Goal: Information Seeking & Learning: Check status

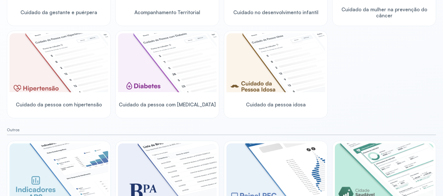
click at [355, 73] on div "Cuidado da gestante e puérpera Acompanhamento Territorial Cuidado no desenvolvi…" at bounding box center [221, 28] width 429 height 179
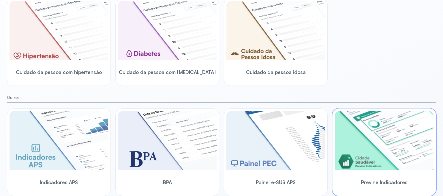
click at [363, 170] on div at bounding box center [384, 141] width 99 height 60
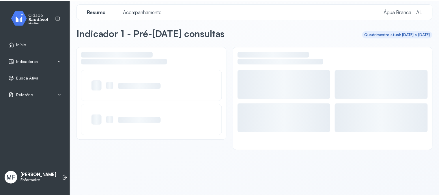
scroll to position [3, 0]
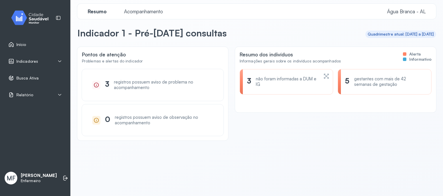
click at [362, 168] on div "Pontos de atenção Problemas e alertas do indicador 3 registros possuem aviso de…" at bounding box center [256, 118] width 359 height 142
click at [147, 13] on span "Acompanhamento" at bounding box center [144, 11] width 46 height 6
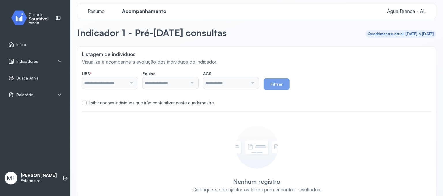
type input "**********"
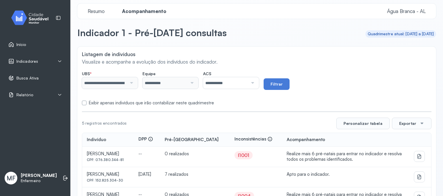
click at [31, 65] on div "Indicadores" at bounding box center [34, 61] width 63 height 13
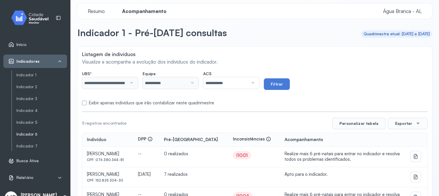
scroll to position [13, 0]
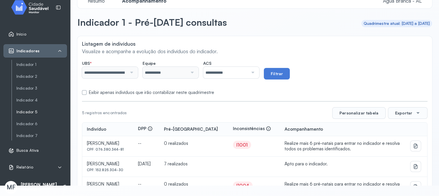
click at [27, 109] on link "Indicador 5" at bounding box center [41, 111] width 50 height 5
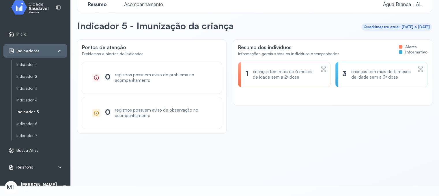
click at [148, 3] on span "Acompanhamento" at bounding box center [144, 4] width 46 height 6
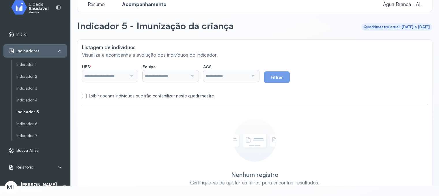
type input "**********"
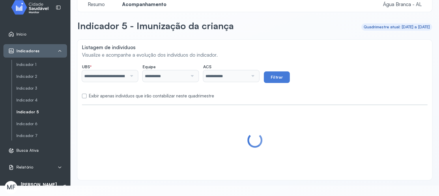
click at [133, 93] on label "Exibir apenas indivíduos que irão contabilizar neste quadrimestre" at bounding box center [151, 95] width 125 height 5
click at [287, 74] on button "Filtrar" at bounding box center [277, 77] width 26 height 12
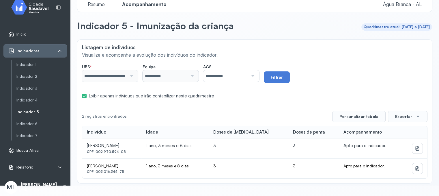
scroll to position [5, 0]
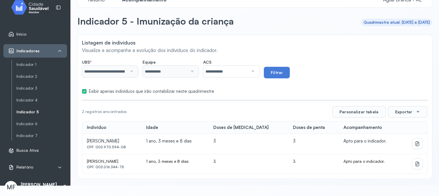
click at [241, 35] on div "**********" at bounding box center [254, 106] width 355 height 143
click at [33, 121] on link "Indicador 6" at bounding box center [41, 123] width 50 height 5
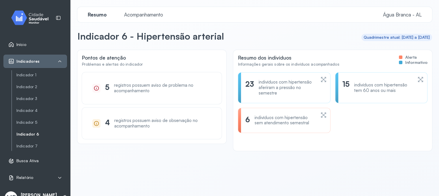
click at [135, 16] on span "Acompanhamento" at bounding box center [144, 15] width 46 height 6
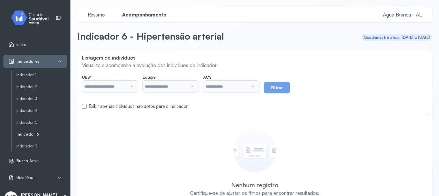
type input "**********"
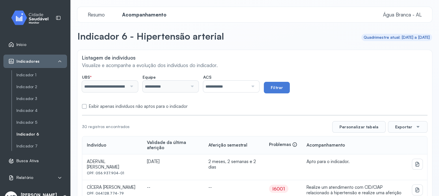
click at [153, 16] on span "Acompanhamento" at bounding box center [144, 15] width 51 height 6
click at [230, 87] on input "**********" at bounding box center [225, 86] width 45 height 12
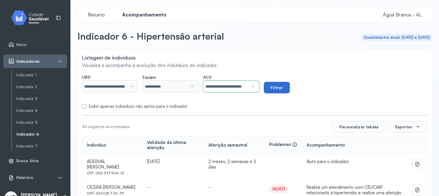
click at [280, 86] on button "Filtrar" at bounding box center [277, 88] width 26 height 12
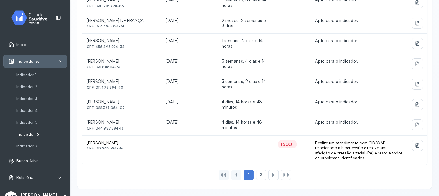
scroll to position [13, 0]
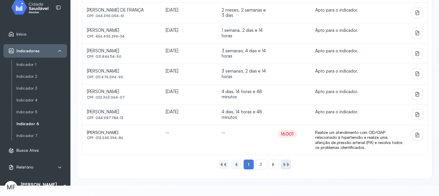
click at [282, 162] on div at bounding box center [284, 164] width 5 height 5
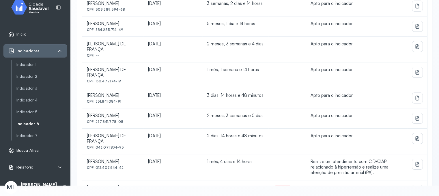
scroll to position [0, 0]
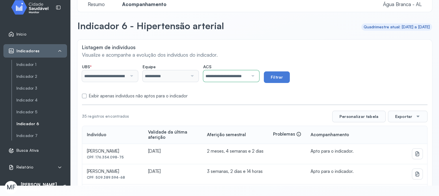
click at [154, 93] on label "Exibir apenas indivíduos não aptos para o indicador" at bounding box center [138, 95] width 99 height 5
click at [290, 75] on button "Filtrar" at bounding box center [277, 77] width 26 height 12
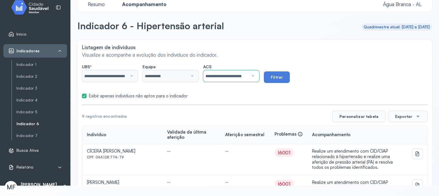
scroll to position [29, 0]
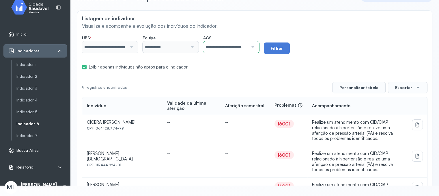
click at [281, 121] on div "I6001" at bounding box center [284, 124] width 12 height 6
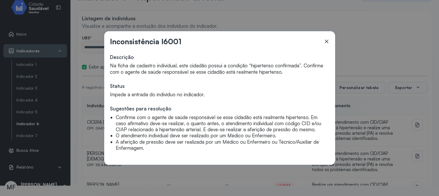
drag, startPoint x: 331, startPoint y: 41, endPoint x: 326, endPoint y: 40, distance: 5.5
click at [330, 41] on div "Inconsistência I6001 Descrição Na ficha de cadastro individual, este cidadão po…" at bounding box center [219, 97] width 231 height 133
click at [326, 40] on icon at bounding box center [326, 41] width 6 height 6
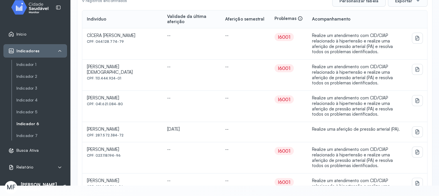
scroll to position [144, 0]
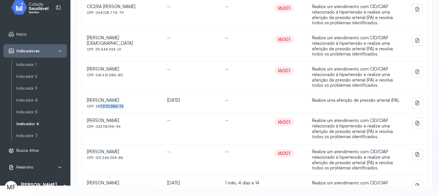
drag, startPoint x: 96, startPoint y: 103, endPoint x: 119, endPoint y: 103, distance: 22.2
click at [119, 15] on div "CPF: 287.572.384-72" at bounding box center [122, 13] width 71 height 4
click at [122, 15] on div "CPF: 287.572.384-72" at bounding box center [122, 13] width 71 height 4
drag, startPoint x: 121, startPoint y: 103, endPoint x: 96, endPoint y: 104, distance: 24.8
click at [96, 15] on div "CPF: 287.572.384-72" at bounding box center [122, 13] width 71 height 4
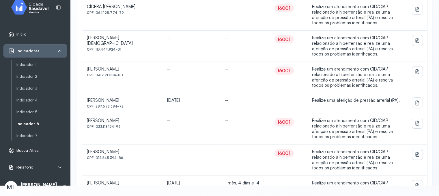
copy div "287.572.384-72"
click at [414, 120] on icon at bounding box center [417, 123] width 6 height 6
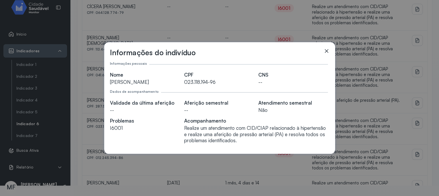
click at [327, 50] on icon at bounding box center [326, 50] width 3 height 3
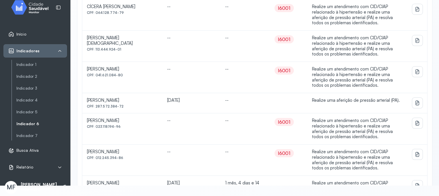
drag, startPoint x: 119, startPoint y: 124, endPoint x: 94, endPoint y: 125, distance: 24.6
click at [94, 125] on td "[PERSON_NAME] CPF: 023.118.194-96" at bounding box center [122, 128] width 80 height 31
copy div "023.118.194-96"
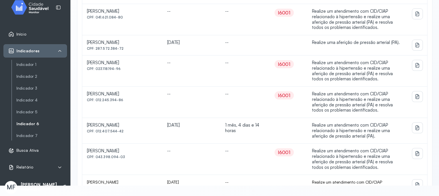
scroll to position [227, 0]
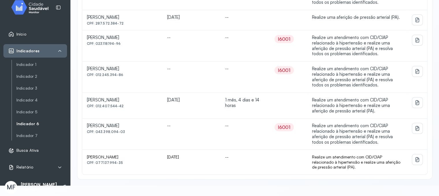
drag, startPoint x: 95, startPoint y: 107, endPoint x: 123, endPoint y: 108, distance: 27.4
copy div "012.407.544-42"
click at [226, 143] on td "--" at bounding box center [244, 133] width 49 height 31
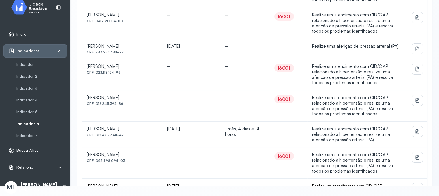
scroll to position [140, 0]
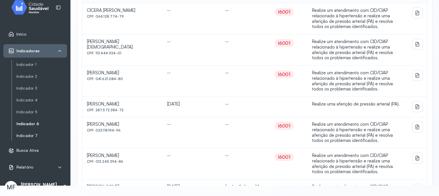
click at [35, 133] on link "Indicador 7" at bounding box center [41, 135] width 50 height 5
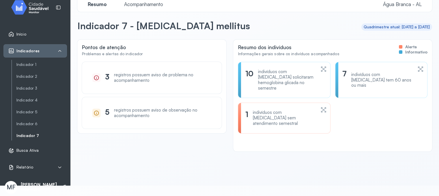
click at [148, 2] on span "Acompanhamento" at bounding box center [144, 4] width 46 height 6
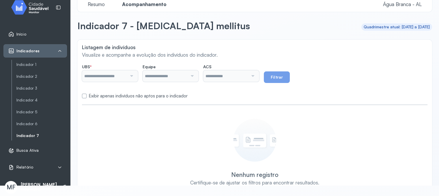
type input "**********"
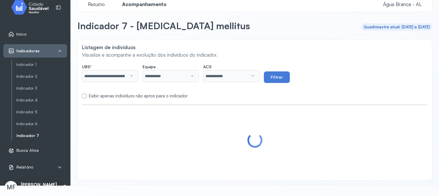
click at [156, 93] on label "Exibir apenas indivíduos não aptos para o indicador" at bounding box center [138, 95] width 99 height 5
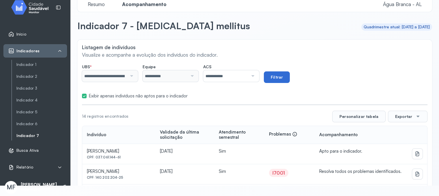
click at [290, 76] on button "Filtrar" at bounding box center [277, 77] width 26 height 12
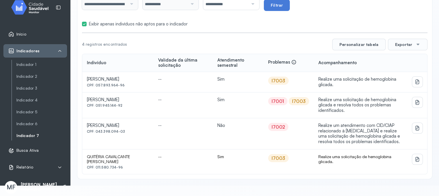
scroll to position [43, 0]
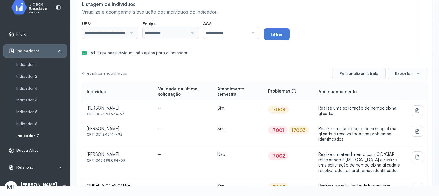
click at [218, 31] on input "**********" at bounding box center [225, 33] width 45 height 12
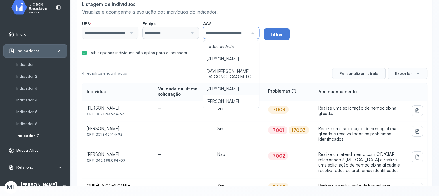
click at [224, 93] on div "**********" at bounding box center [254, 102] width 355 height 211
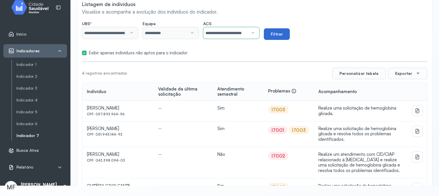
click at [286, 28] on button "Filtrar" at bounding box center [277, 34] width 26 height 12
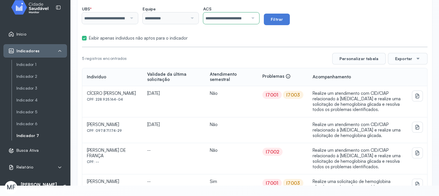
scroll to position [87, 0]
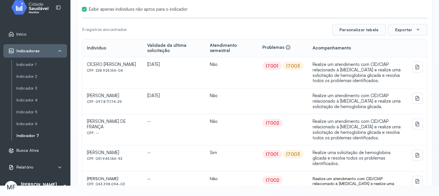
drag, startPoint x: 119, startPoint y: 133, endPoint x: 95, endPoint y: 133, distance: 23.9
click at [95, 133] on td "[PERSON_NAME] DE FRANÇA CPF: --" at bounding box center [112, 129] width 60 height 31
drag, startPoint x: 117, startPoint y: 126, endPoint x: 117, endPoint y: 123, distance: 3.8
click at [117, 72] on div "CPF: --" at bounding box center [112, 70] width 51 height 4
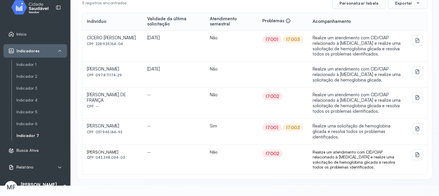
scroll to position [55, 0]
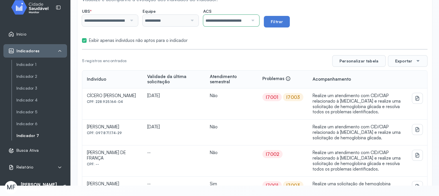
click at [175, 119] on td "[DATE]" at bounding box center [174, 132] width 63 height 26
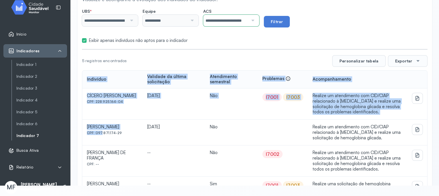
drag, startPoint x: 99, startPoint y: 131, endPoint x: 104, endPoint y: 121, distance: 11.2
click at [104, 120] on div "**********" at bounding box center [254, 110] width 355 height 252
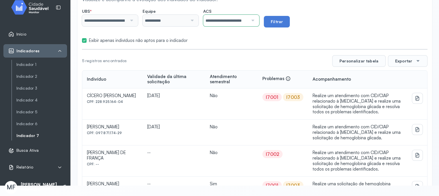
click at [106, 98] on div "[PERSON_NAME]" at bounding box center [112, 95] width 51 height 5
drag, startPoint x: 95, startPoint y: 134, endPoint x: 120, endPoint y: 134, distance: 24.5
click at [120, 104] on div "CPF: 097.871.174-29" at bounding box center [112, 102] width 51 height 4
copy div "097.871.174-29"
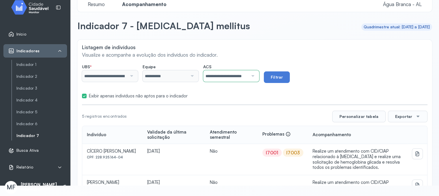
scroll to position [0, 0]
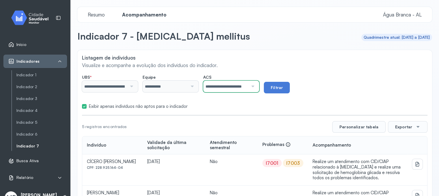
click at [238, 86] on input "**********" at bounding box center [225, 86] width 45 height 12
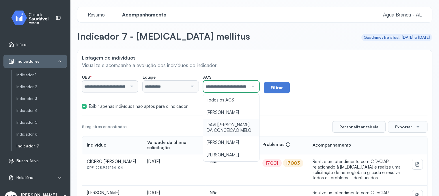
click at [225, 129] on div "**********" at bounding box center [254, 176] width 355 height 252
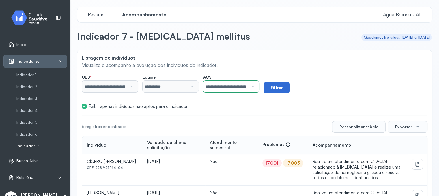
click at [283, 88] on button "Filtrar" at bounding box center [277, 88] width 26 height 12
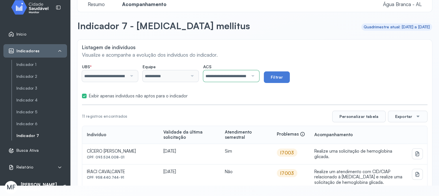
click at [338, 72] on div "**********" at bounding box center [254, 73] width 345 height 19
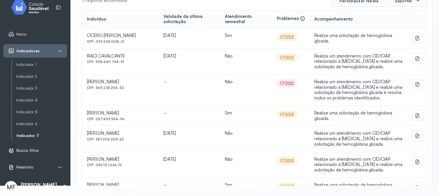
scroll to position [173, 0]
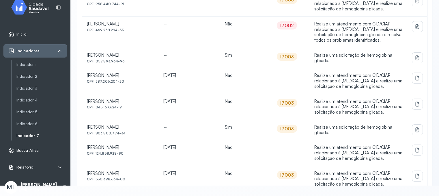
drag, startPoint x: 95, startPoint y: 84, endPoint x: 121, endPoint y: 84, distance: 26.0
copy div "387.206.204-20"
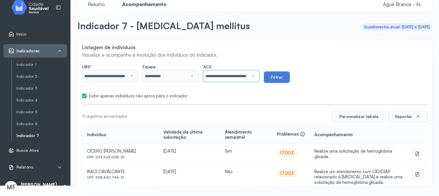
scroll to position [0, 0]
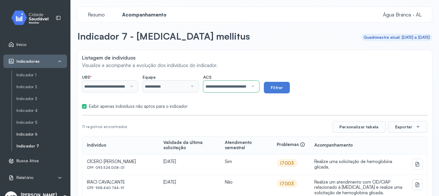
click at [22, 136] on link "Indicador 6" at bounding box center [41, 134] width 50 height 5
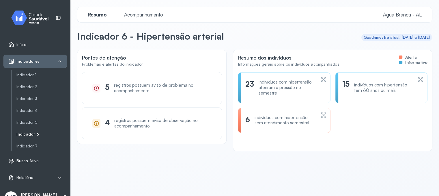
click at [152, 18] on div "Acompanhamento" at bounding box center [143, 15] width 50 height 6
click at [151, 13] on span "Acompanhamento" at bounding box center [144, 15] width 46 height 6
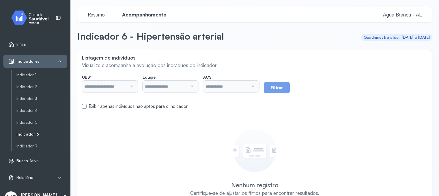
type input "**********"
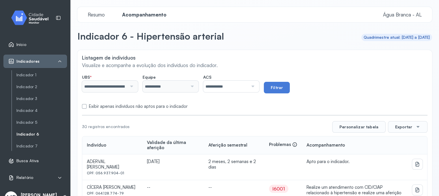
click at [236, 89] on input "**********" at bounding box center [225, 86] width 45 height 12
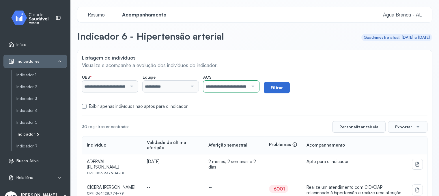
click at [282, 92] on button "Filtrar" at bounding box center [277, 88] width 26 height 12
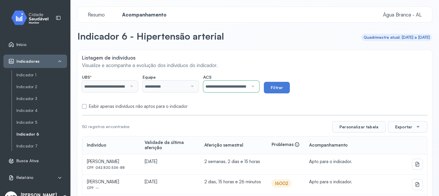
click at [113, 105] on label "Exibir apenas indivíduos não aptos para o indicador" at bounding box center [138, 106] width 99 height 5
click at [282, 86] on button "Filtrar" at bounding box center [277, 88] width 26 height 12
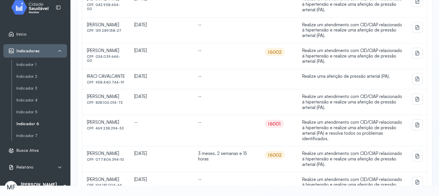
scroll to position [33, 0]
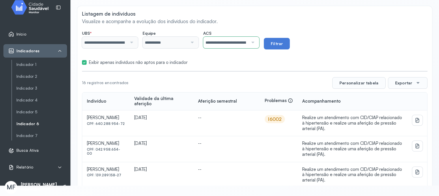
drag, startPoint x: 95, startPoint y: 120, endPoint x: 127, endPoint y: 123, distance: 31.9
click at [127, 123] on td "[PERSON_NAME] CPF: 640.288.954-72" at bounding box center [105, 123] width 47 height 26
copy div "640.288.954-72"
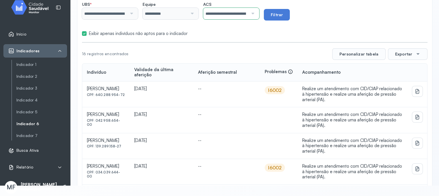
scroll to position [91, 0]
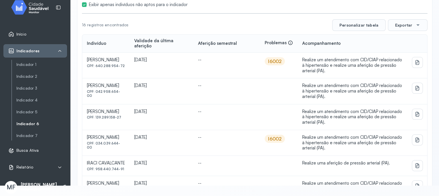
drag, startPoint x: 121, startPoint y: 123, endPoint x: 94, endPoint y: 121, distance: 26.6
click at [94, 121] on td "[PERSON_NAME] CPF: 139.289.158-27" at bounding box center [105, 117] width 47 height 26
copy div "139.289.158-27"
click at [99, 63] on div "[PERSON_NAME]" at bounding box center [106, 59] width 38 height 5
drag, startPoint x: 121, startPoint y: 93, endPoint x: 95, endPoint y: 95, distance: 26.0
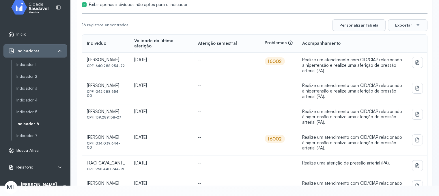
click at [95, 68] on div "CPF: 042.958.654-00" at bounding box center [106, 66] width 38 height 4
copy div "042.958.654-00"
click at [130, 117] on td "[PERSON_NAME] CPF: 139.289.158-27" at bounding box center [105, 117] width 47 height 26
drag, startPoint x: 96, startPoint y: 115, endPoint x: 119, endPoint y: 116, distance: 22.5
click at [117, 68] on div "CPF: 139.289.158-27" at bounding box center [106, 66] width 38 height 4
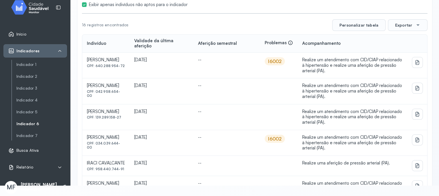
click at [126, 119] on td "[PERSON_NAME] CPF: 139.289.158-27" at bounding box center [105, 117] width 47 height 26
drag, startPoint x: 121, startPoint y: 114, endPoint x: 95, endPoint y: 114, distance: 26.5
click at [95, 68] on div "CPF: 139.289.158-27" at bounding box center [106, 66] width 38 height 4
copy div "139.289.158-27"
click at [130, 125] on td "[PERSON_NAME] CPF: 139.289.158-27" at bounding box center [105, 117] width 47 height 26
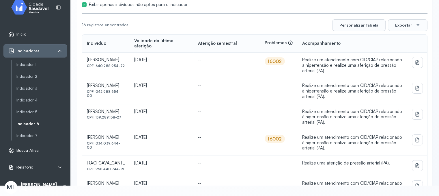
click at [164, 133] on td "[DATE]" at bounding box center [162, 143] width 64 height 26
drag, startPoint x: 95, startPoint y: 139, endPoint x: 124, endPoint y: 140, distance: 28.9
click at [124, 68] on div "CPF: 034.039.644-00" at bounding box center [106, 66] width 38 height 4
copy div "034.039.644-00"
click at [130, 143] on td "[PERSON_NAME] CPF: 034.039.644-00" at bounding box center [105, 143] width 47 height 26
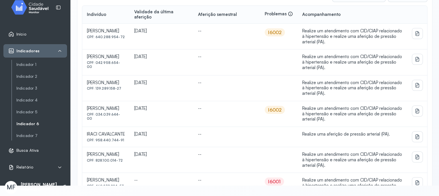
scroll to position [149, 0]
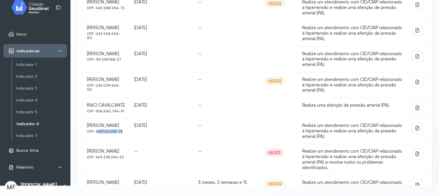
drag, startPoint x: 95, startPoint y: 136, endPoint x: 111, endPoint y: 128, distance: 17.8
click at [119, 136] on td "[PERSON_NAME] CPF: 828.100.014-72" at bounding box center [105, 131] width 47 height 26
click at [106, 5] on div "[PERSON_NAME]" at bounding box center [106, 1] width 38 height 5
drag, startPoint x: 95, startPoint y: 107, endPoint x: 121, endPoint y: 110, distance: 26.4
click at [121, 10] on div "CPF: 958.440.744-91" at bounding box center [106, 8] width 38 height 4
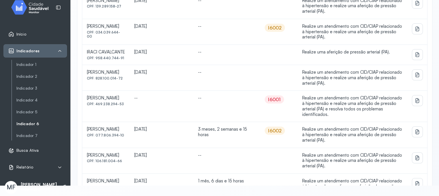
scroll to position [29, 0]
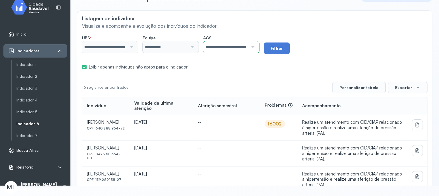
click at [247, 16] on p "Listagem de indivíduos" at bounding box center [254, 18] width 345 height 6
click at [248, 48] on input "**********" at bounding box center [225, 47] width 45 height 12
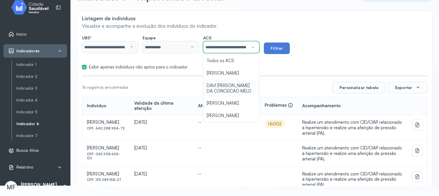
drag, startPoint x: 136, startPoint y: 63, endPoint x: 140, endPoint y: 63, distance: 5.0
click at [136, 64] on label "Exibir apenas indivíduos não aptos para o indicador" at bounding box center [138, 66] width 99 height 5
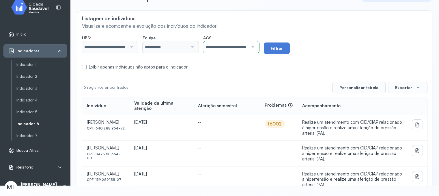
drag, startPoint x: 150, startPoint y: 63, endPoint x: 175, endPoint y: 66, distance: 24.6
click at [150, 64] on label "Exibir apenas indivíduos não aptos para o indicador" at bounding box center [138, 66] width 99 height 5
click at [413, 88] on button "Exportar" at bounding box center [408, 88] width 40 height 12
click at [392, 130] on icon at bounding box center [395, 133] width 6 height 6
click at [333, 40] on div "**********" at bounding box center [254, 44] width 345 height 19
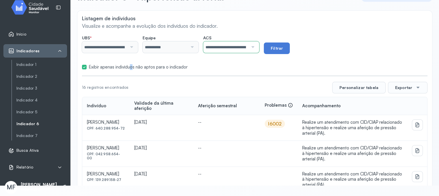
click at [133, 64] on label "Exibir apenas indivíduos não aptos para o indicador" at bounding box center [138, 66] width 99 height 5
click at [290, 46] on button "Filtrar" at bounding box center [277, 48] width 26 height 12
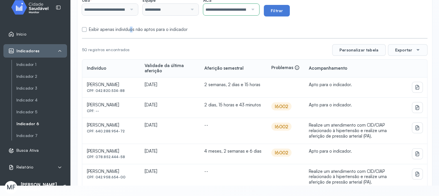
scroll to position [0, 0]
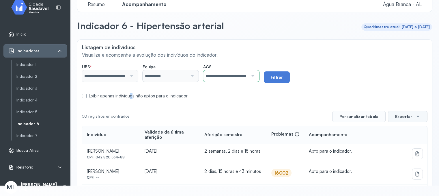
click at [402, 112] on button "Exportar" at bounding box center [408, 116] width 40 height 12
click at [394, 132] on icon at bounding box center [395, 132] width 3 height 5
